Goal: Information Seeking & Learning: Learn about a topic

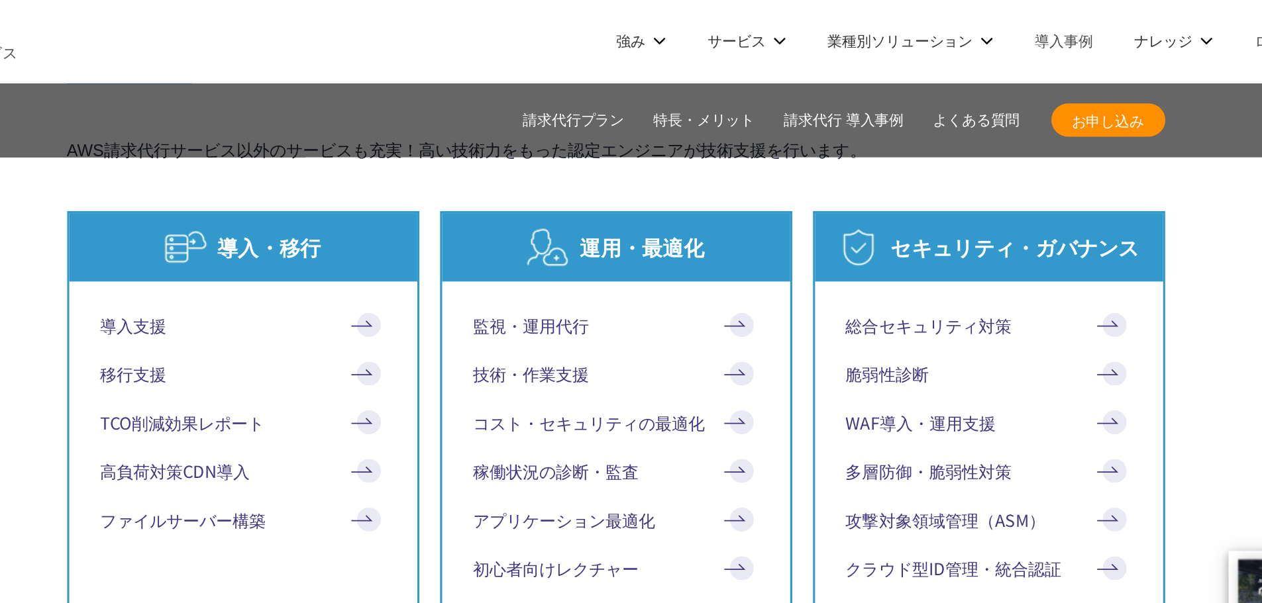
scroll to position [7117, 0]
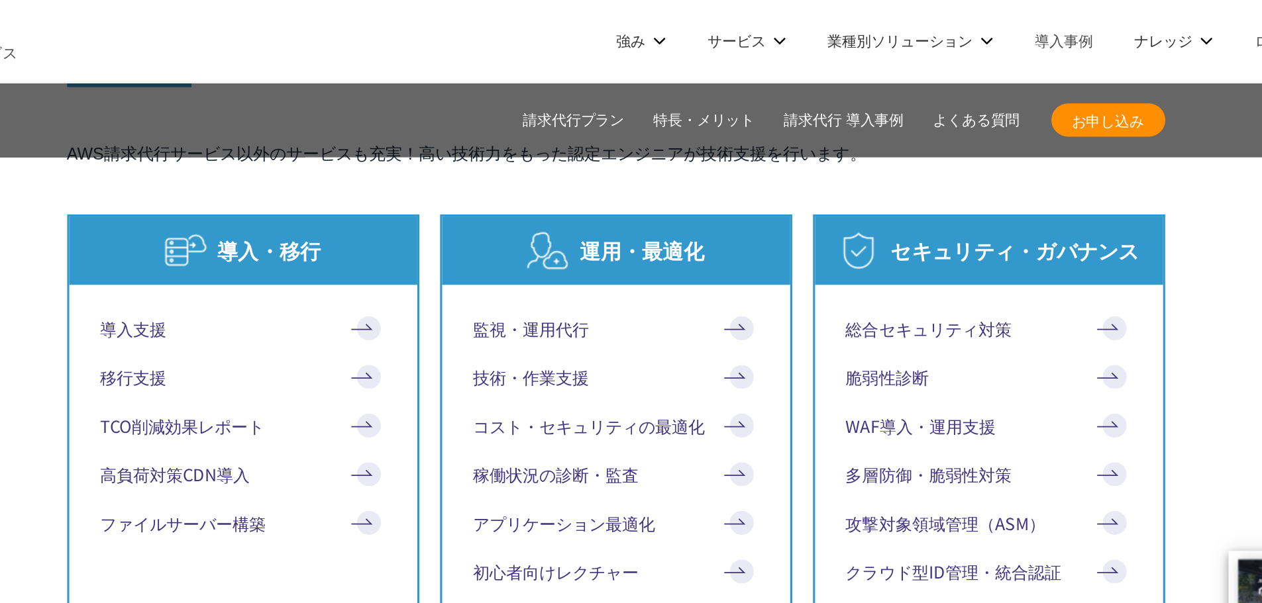
click at [326, 233] on link "移行支援" at bounding box center [392, 241] width 183 height 16
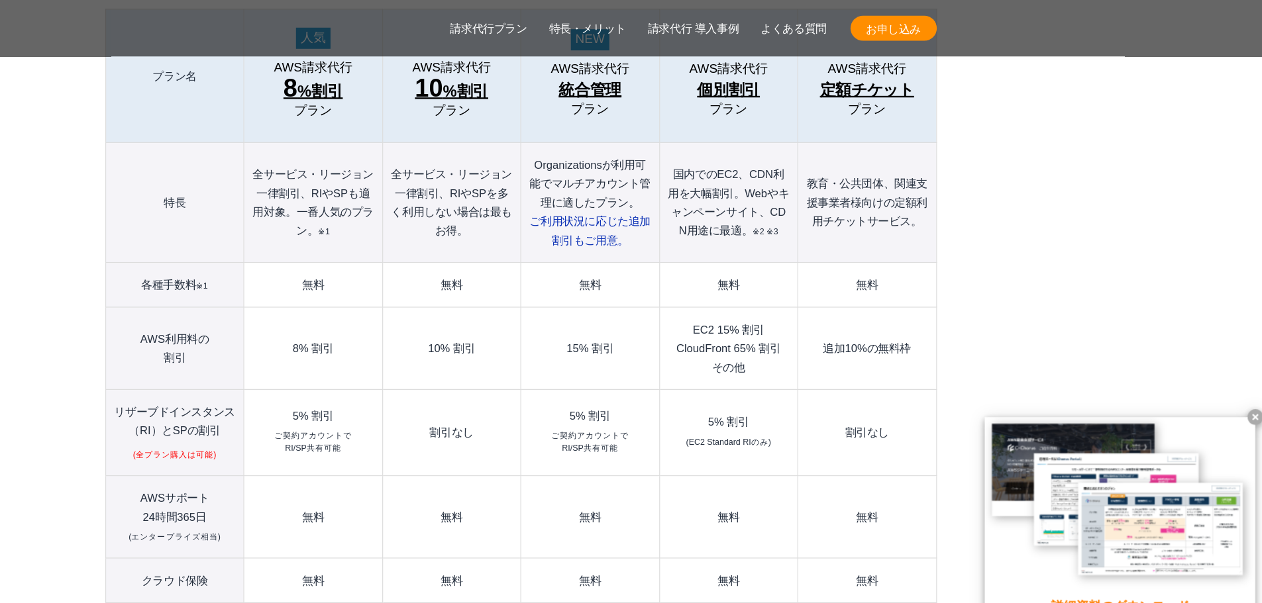
scroll to position [1542, 0]
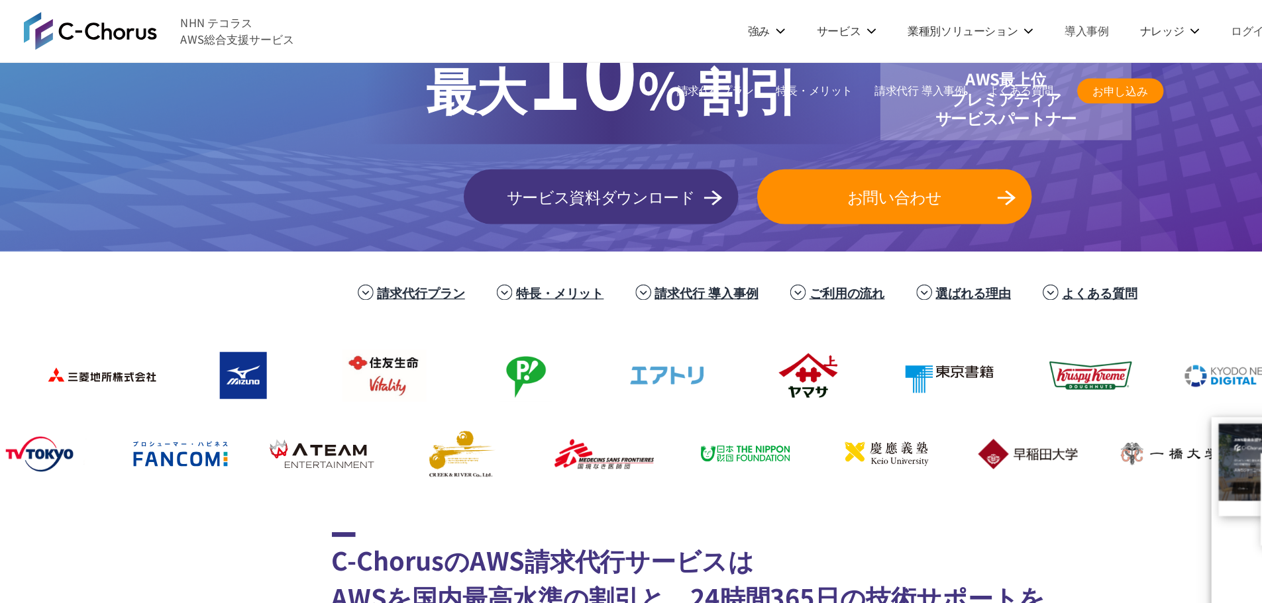
scroll to position [0, 0]
